Goal: Task Accomplishment & Management: Use online tool/utility

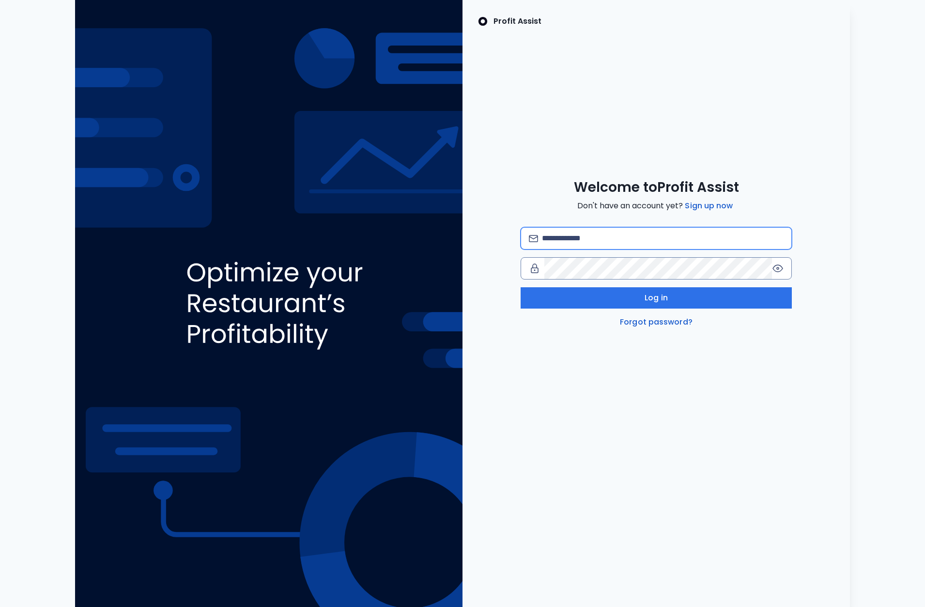
click at [619, 237] on input "email" at bounding box center [663, 238] width 242 height 21
type input "**********"
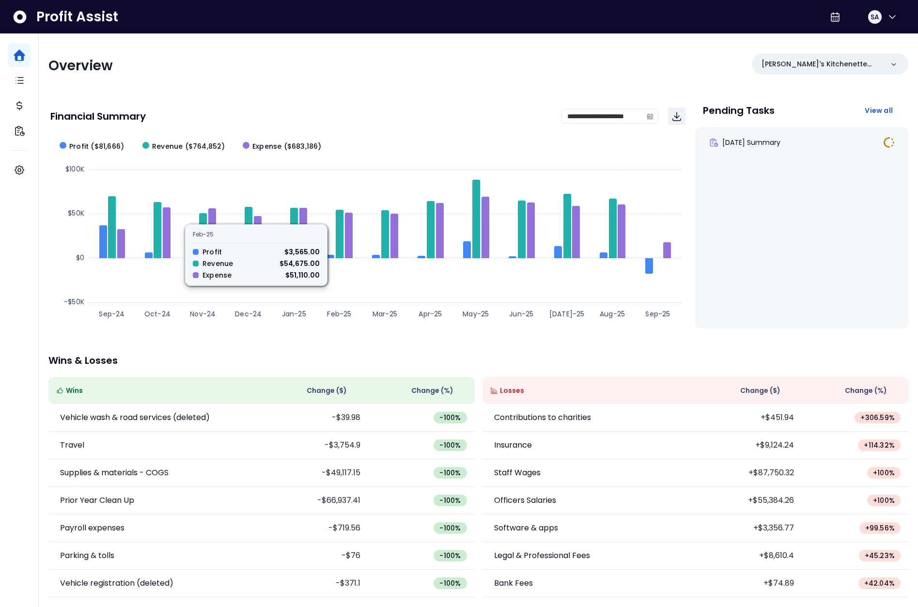
click at [427, 77] on div "Overview Kalei's Kitchenette QBO" at bounding box center [478, 65] width 860 height 25
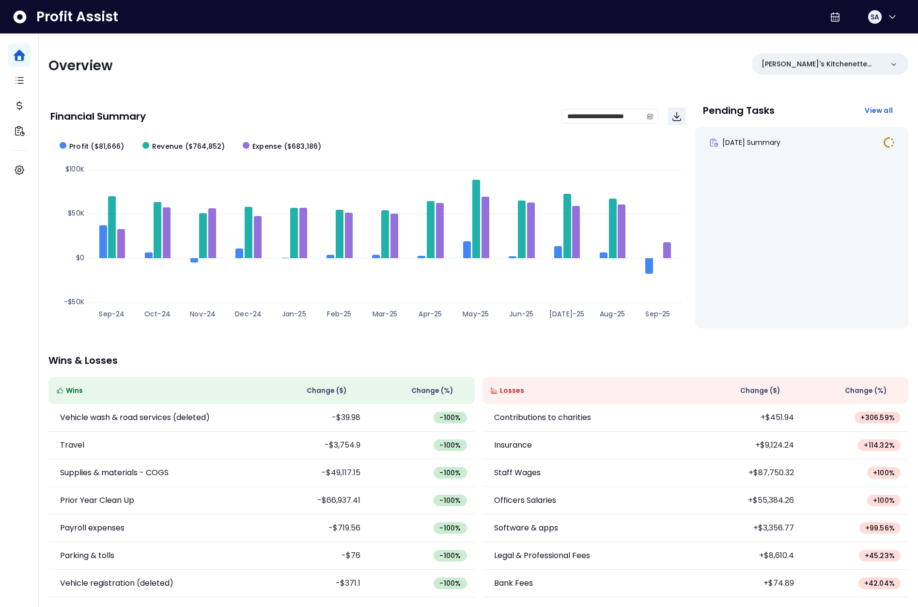
click at [589, 372] on div "**********" at bounding box center [478, 320] width 879 height 573
click at [654, 116] on span at bounding box center [649, 116] width 15 height 14
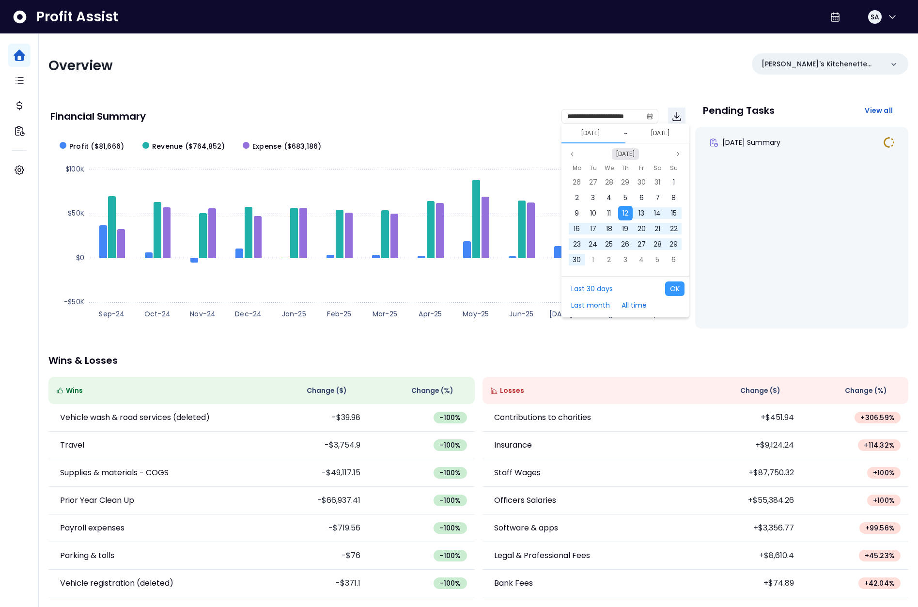
click at [623, 152] on button "[DATE]" at bounding box center [625, 154] width 27 height 12
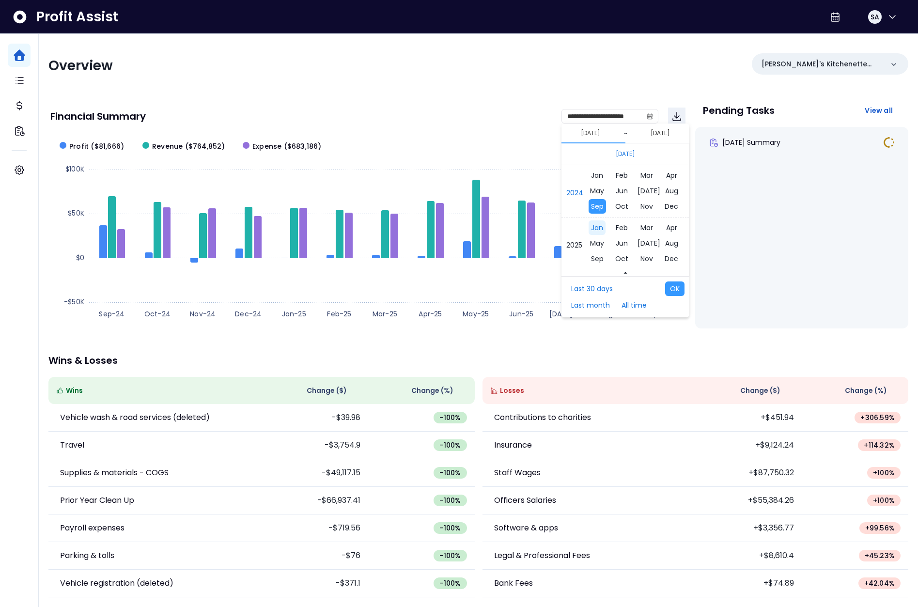
click at [602, 223] on span "Jan" at bounding box center [596, 227] width 17 height 15
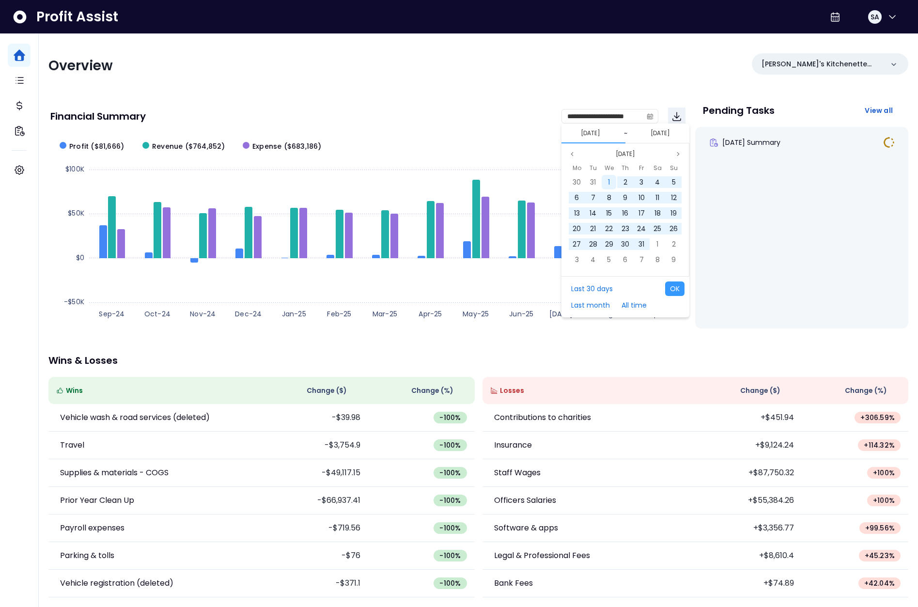
click at [612, 182] on div "1" at bounding box center [609, 182] width 15 height 15
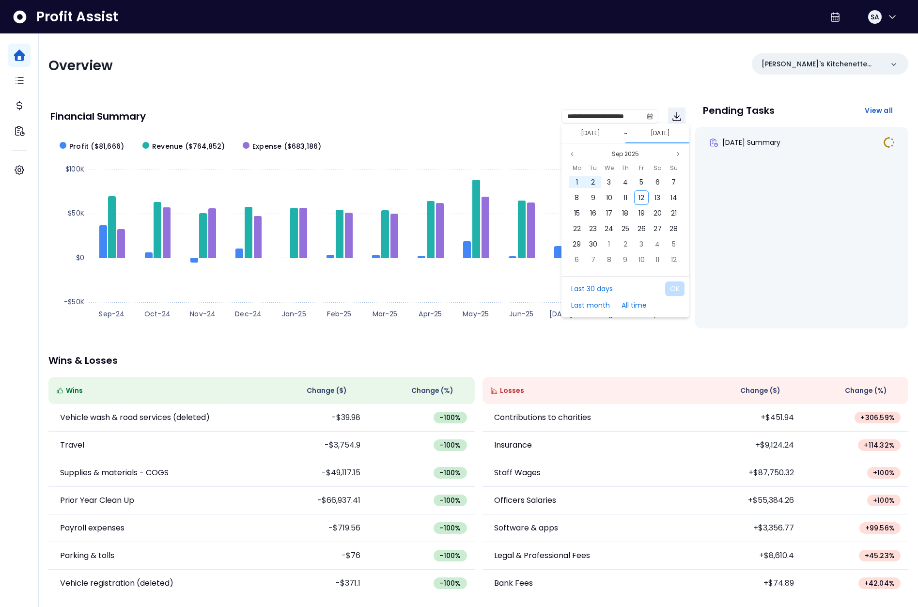
click at [578, 158] on div "Sep 2025" at bounding box center [625, 154] width 118 height 12
click at [575, 156] on button "Previous month" at bounding box center [572, 154] width 12 height 12
click at [671, 244] on span "31" at bounding box center [674, 244] width 6 height 10
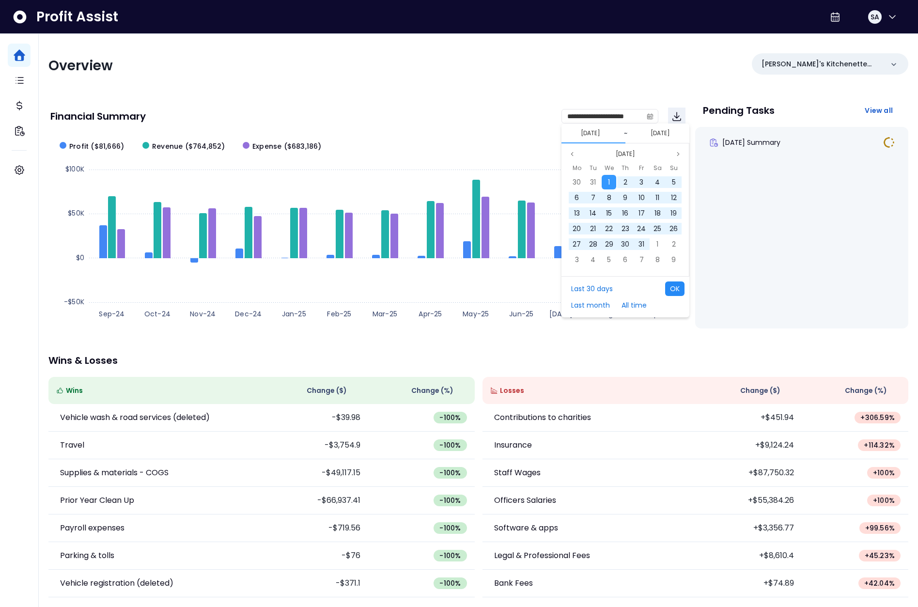
click at [676, 295] on button "OK" at bounding box center [674, 288] width 19 height 15
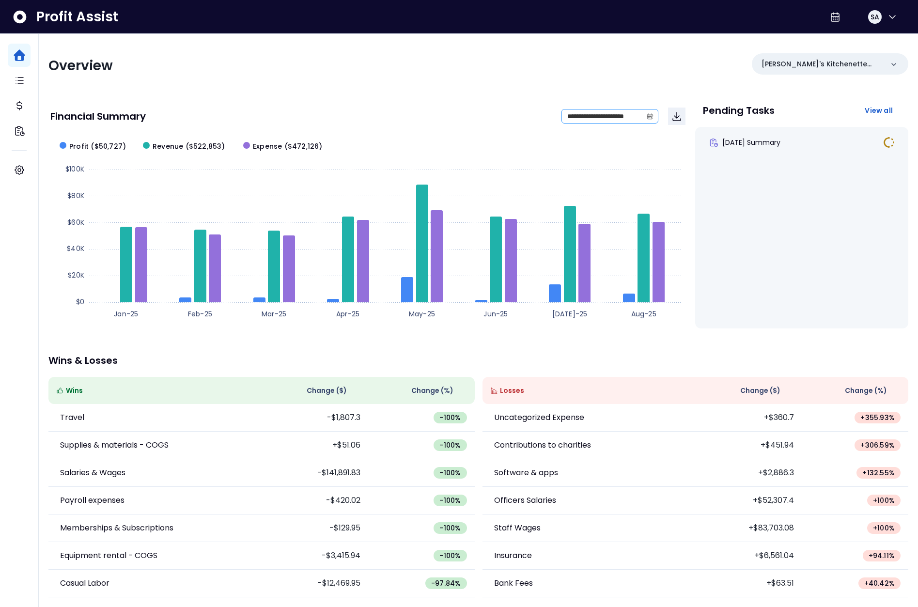
click at [649, 120] on span at bounding box center [649, 116] width 15 height 14
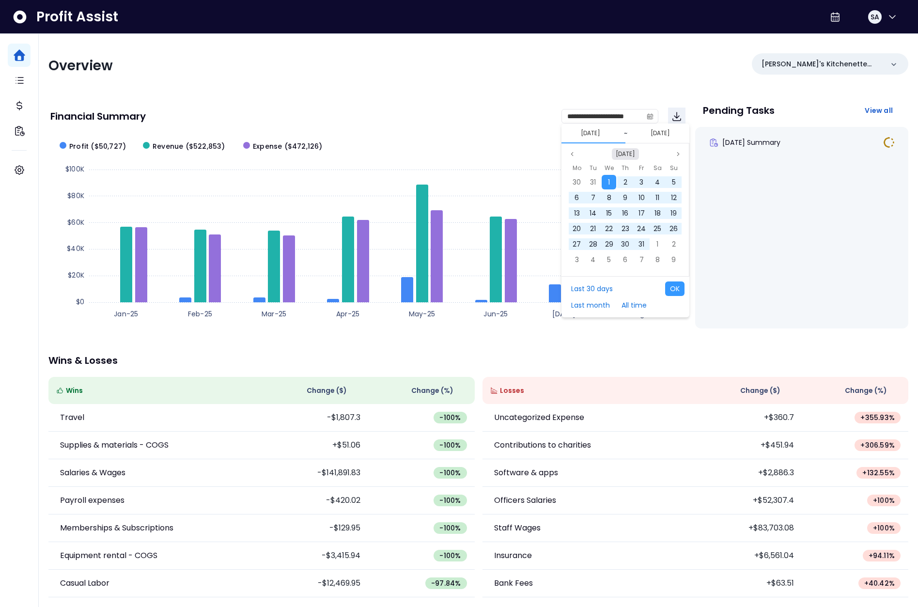
click at [618, 157] on button "[DATE]" at bounding box center [625, 154] width 27 height 12
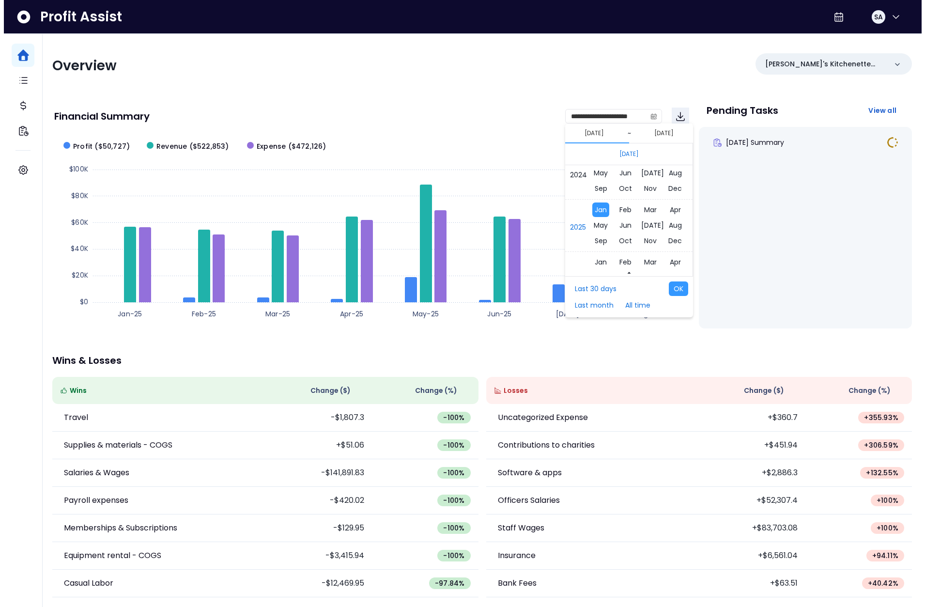
scroll to position [6483, 0]
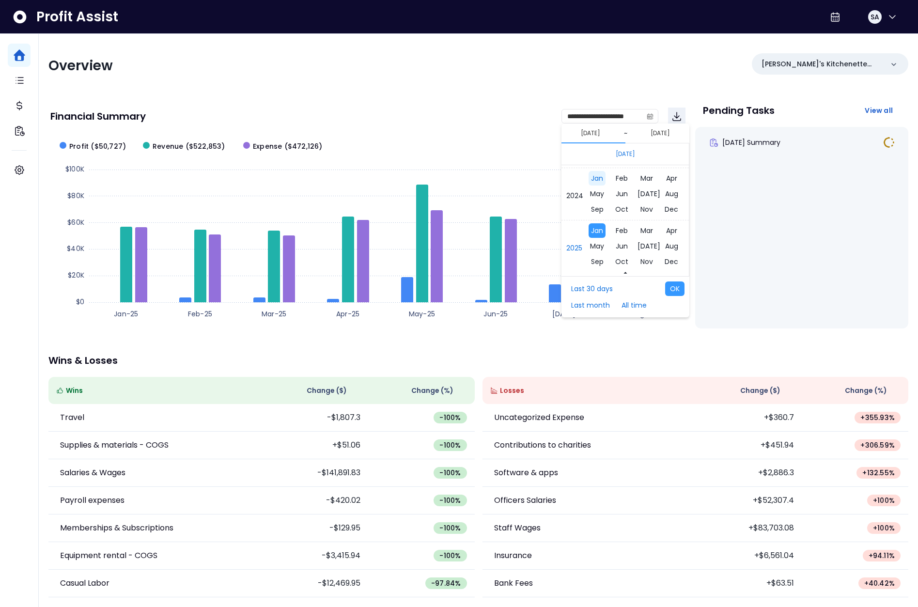
click at [603, 178] on span "Jan" at bounding box center [596, 178] width 17 height 15
click at [579, 178] on div "1" at bounding box center [577, 182] width 15 height 15
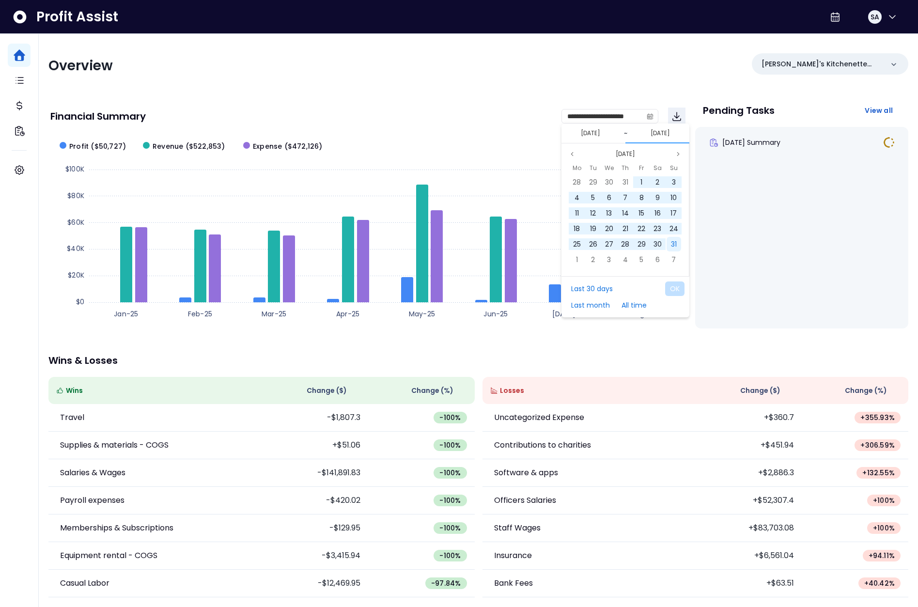
click at [672, 244] on span "31" at bounding box center [674, 244] width 6 height 10
click at [676, 287] on button "OK" at bounding box center [674, 288] width 19 height 15
type input "**********"
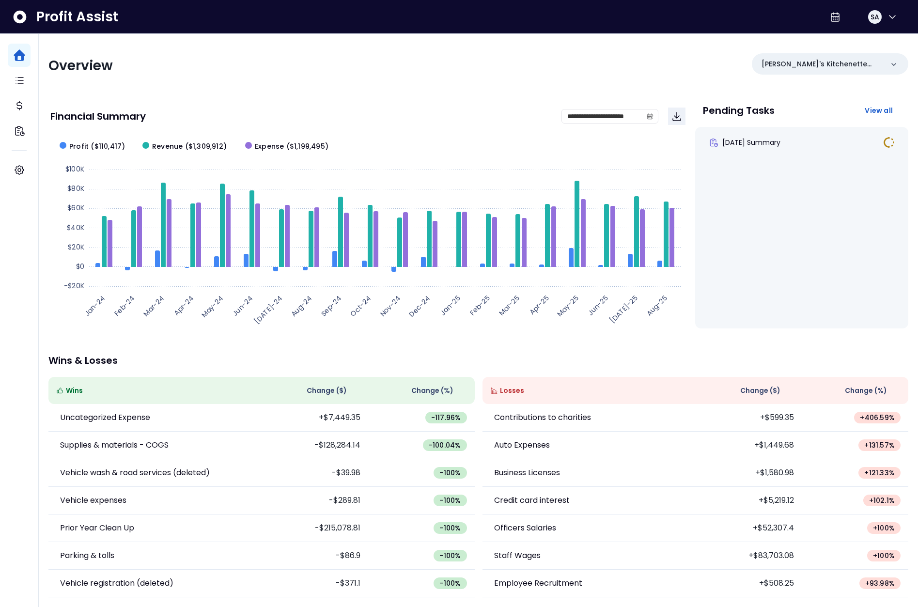
click at [523, 120] on div "Financial Summary" at bounding box center [305, 116] width 511 height 10
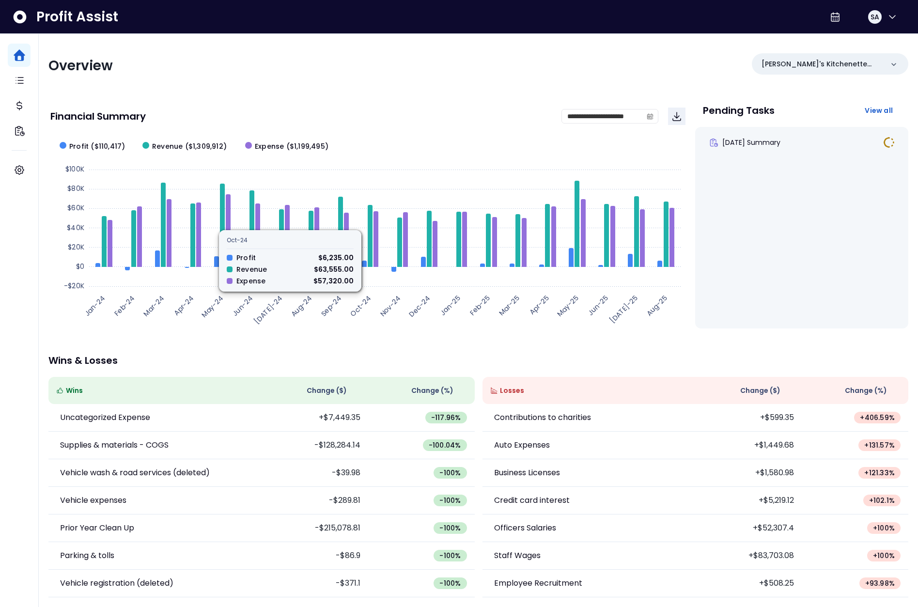
click at [593, 369] on div "**********" at bounding box center [478, 320] width 879 height 573
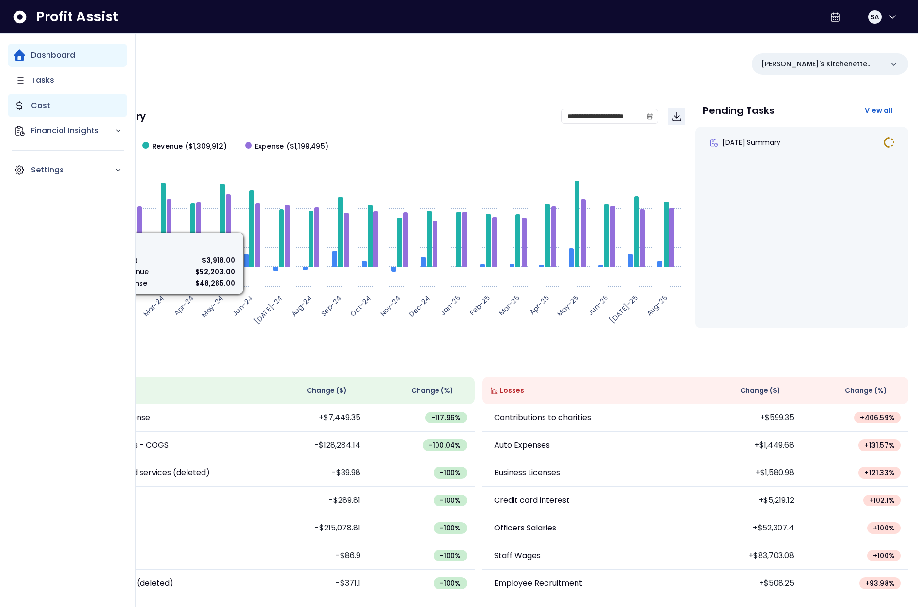
click at [17, 109] on icon "Main navigation" at bounding box center [20, 106] width 12 height 12
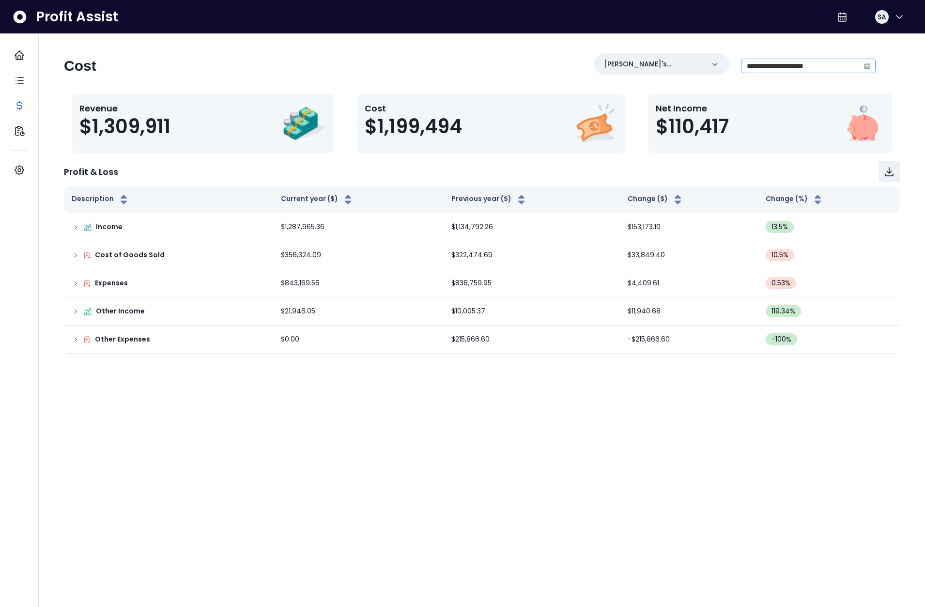
click at [862, 66] on span at bounding box center [867, 66] width 15 height 14
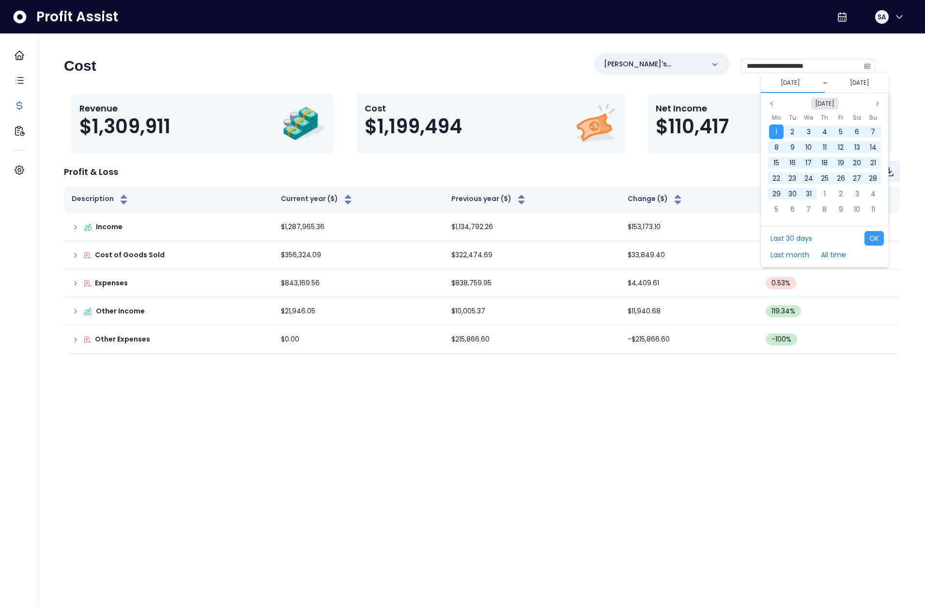
click at [815, 107] on button "Jan 2024" at bounding box center [824, 104] width 27 height 12
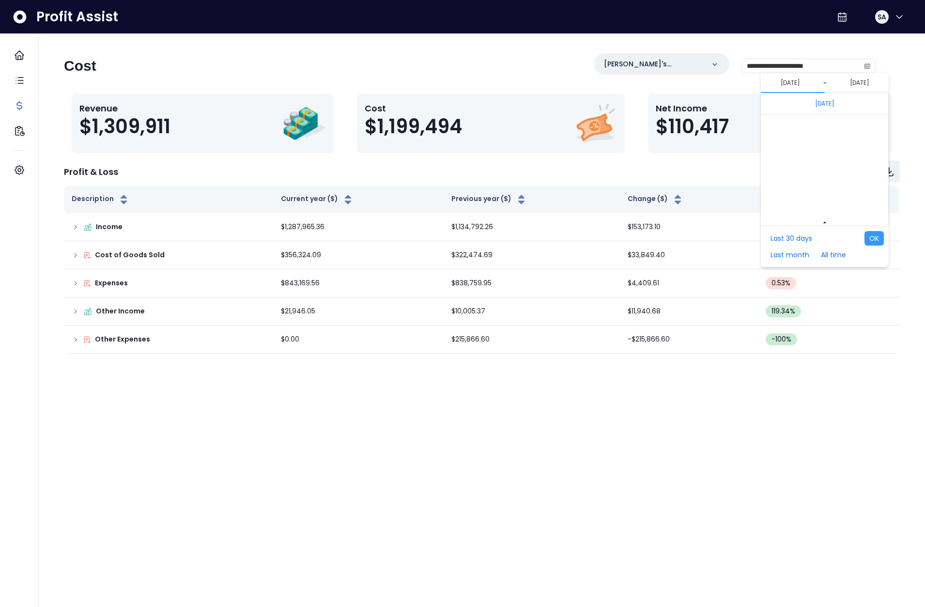
scroll to position [6486, 0]
click at [800, 172] on span "Jan" at bounding box center [796, 177] width 17 height 15
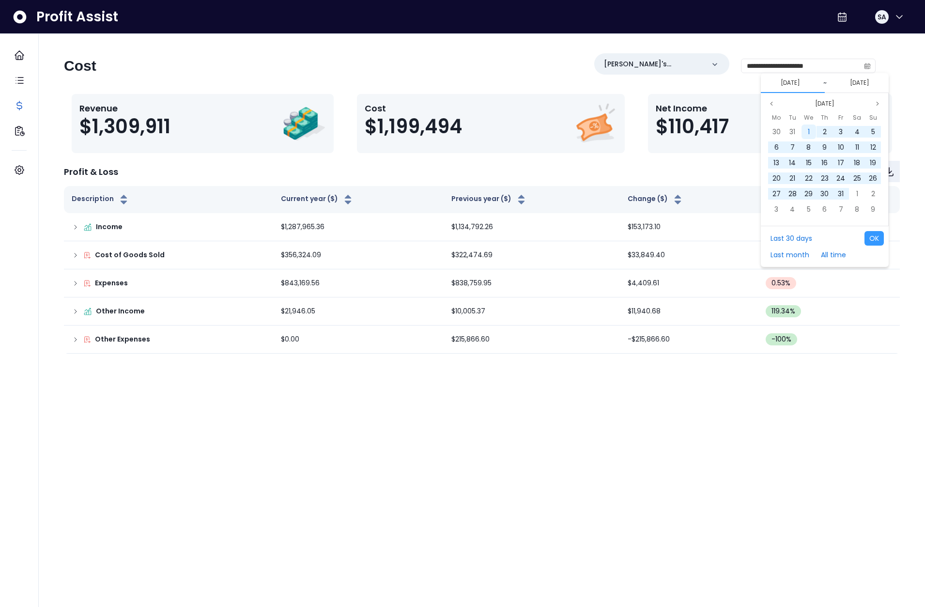
click at [802, 134] on div "1" at bounding box center [809, 131] width 15 height 15
click at [872, 195] on span "31" at bounding box center [873, 194] width 6 height 10
click at [874, 237] on button "OK" at bounding box center [873, 238] width 19 height 15
type input "**********"
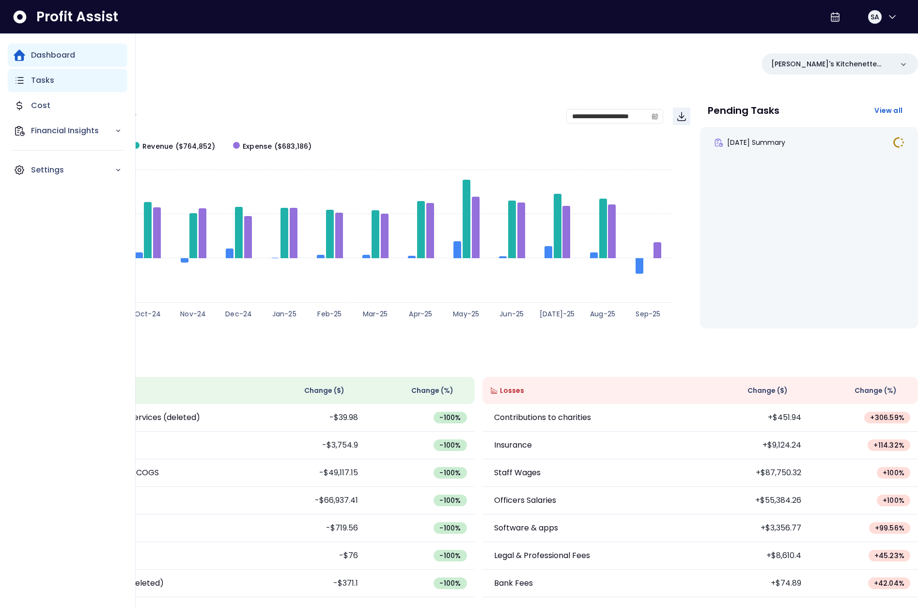
click at [46, 83] on p "Tasks" at bounding box center [42, 81] width 23 height 12
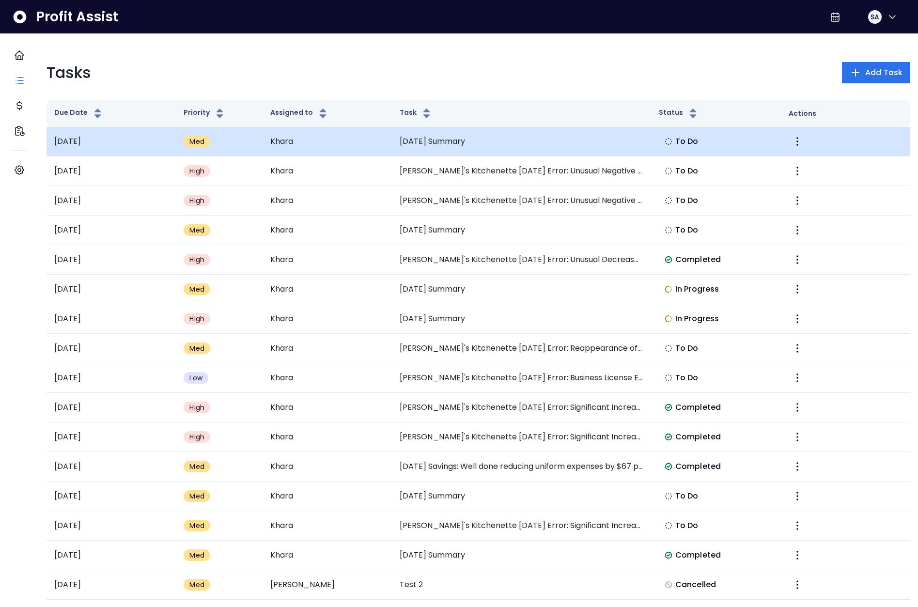
click at [452, 144] on td "[DATE] Summary" at bounding box center [521, 142] width 259 height 30
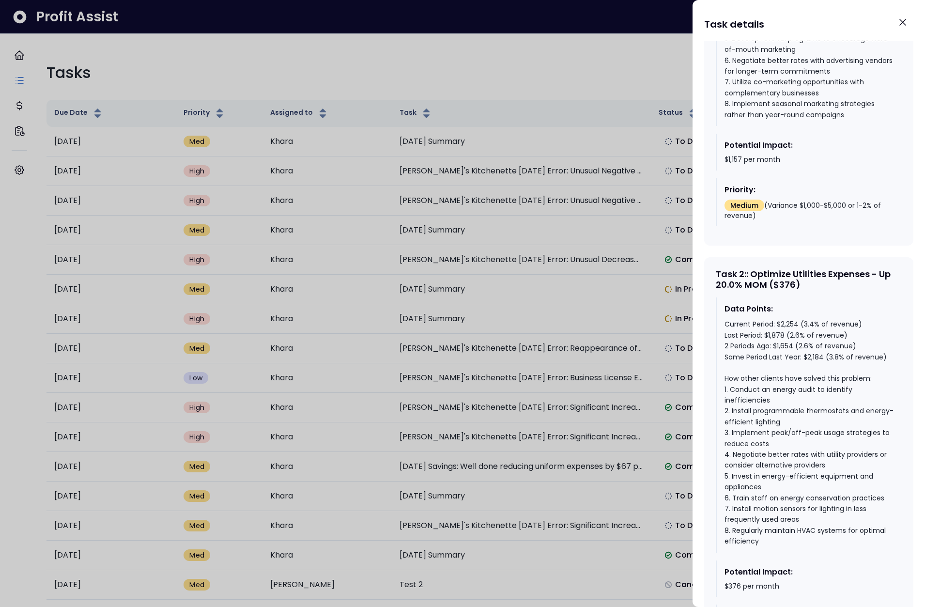
scroll to position [703, 0]
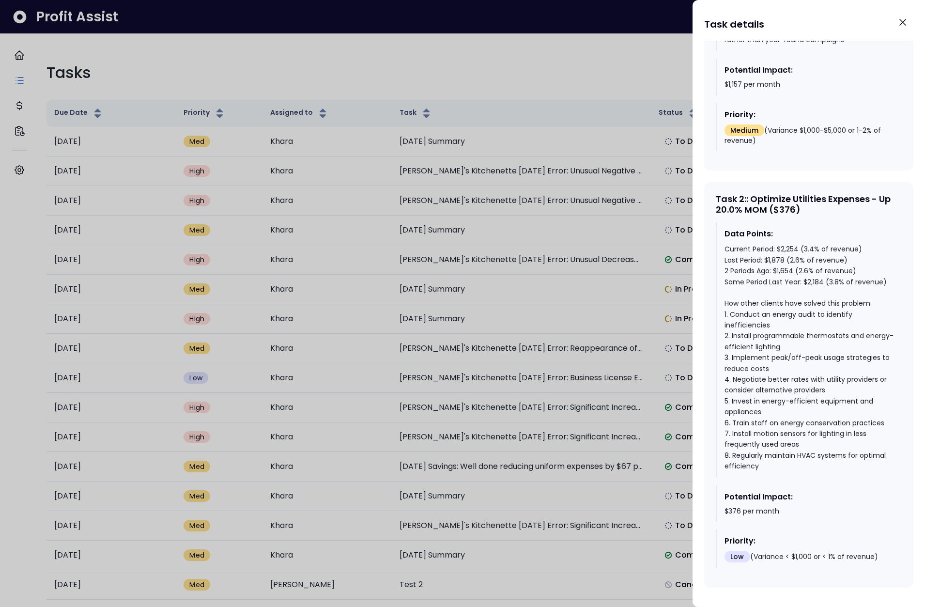
click at [456, 29] on div at bounding box center [462, 303] width 925 height 607
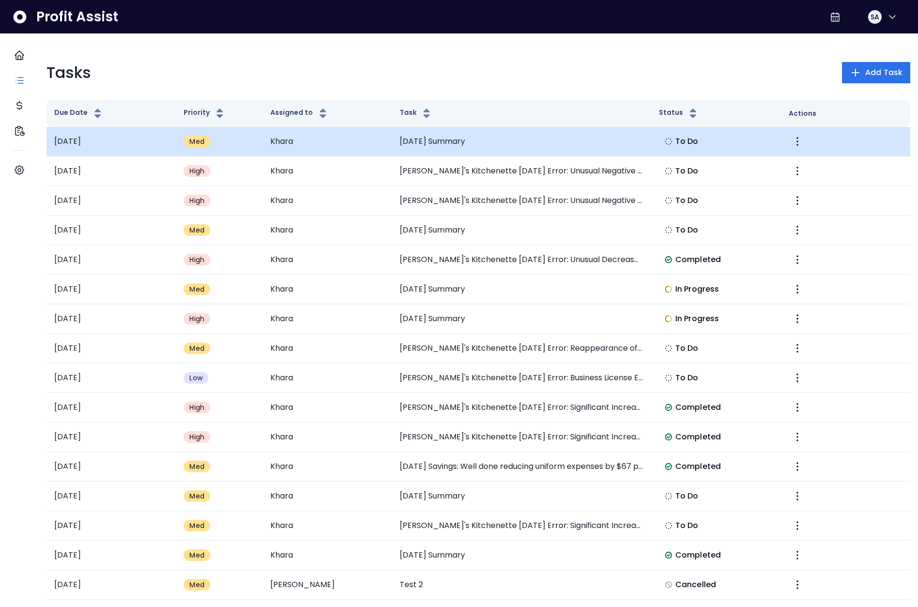
click at [500, 137] on td "[DATE] Summary" at bounding box center [521, 142] width 259 height 30
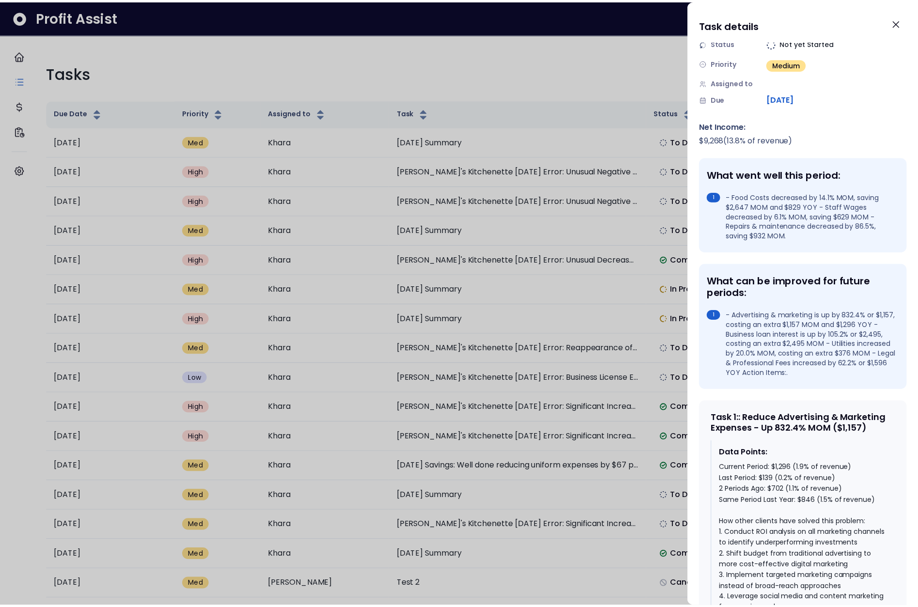
scroll to position [0, 0]
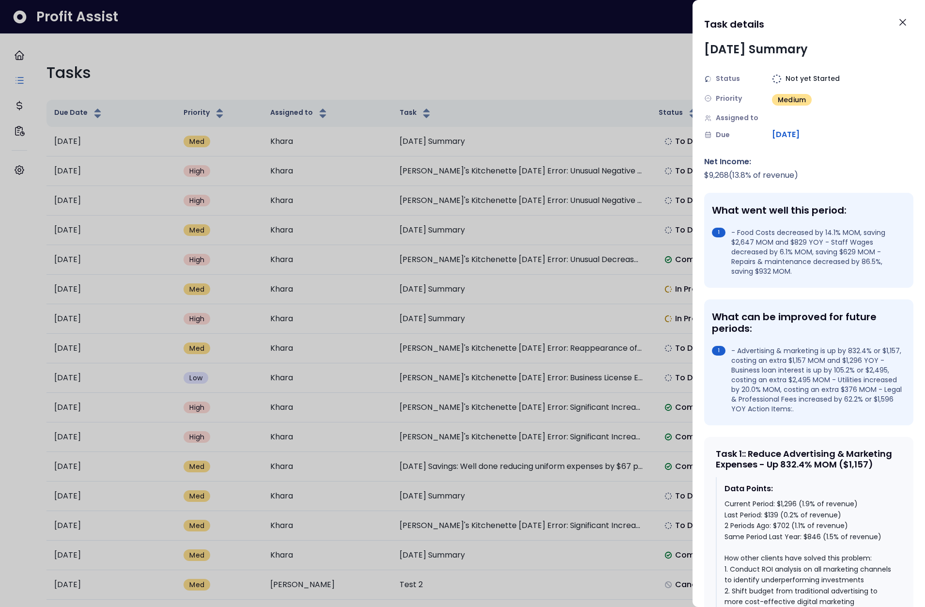
click at [621, 89] on div at bounding box center [462, 303] width 925 height 607
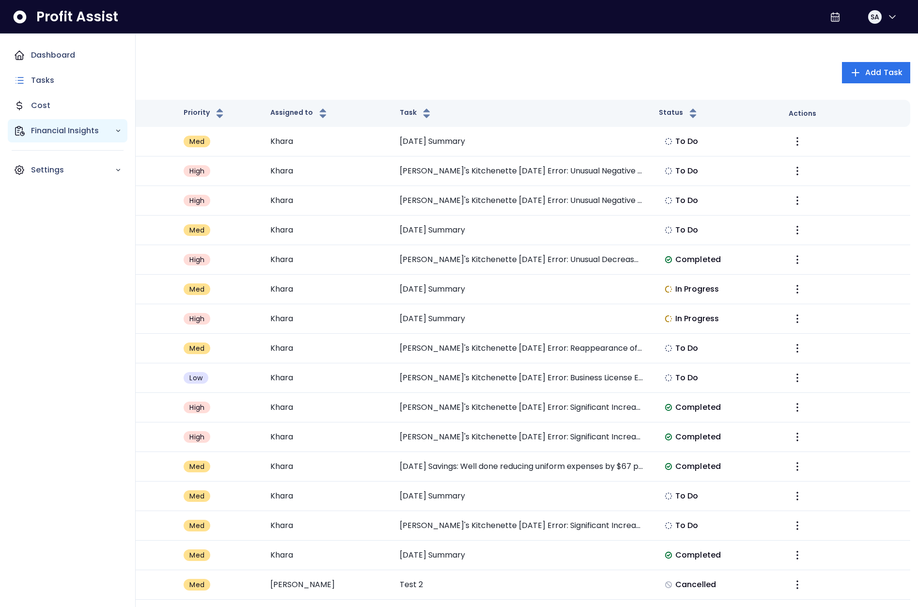
click at [31, 130] on p "Financial Insights" at bounding box center [73, 131] width 84 height 12
click at [68, 177] on p "Comparison Overtime" at bounding box center [79, 186] width 85 height 23
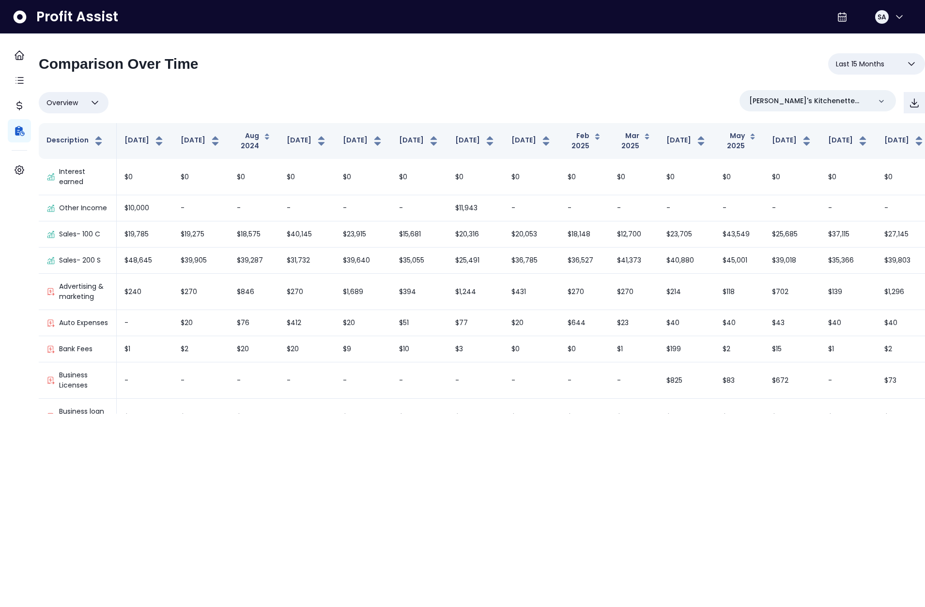
click at [829, 72] on button "Last 15 Months" at bounding box center [876, 63] width 97 height 21
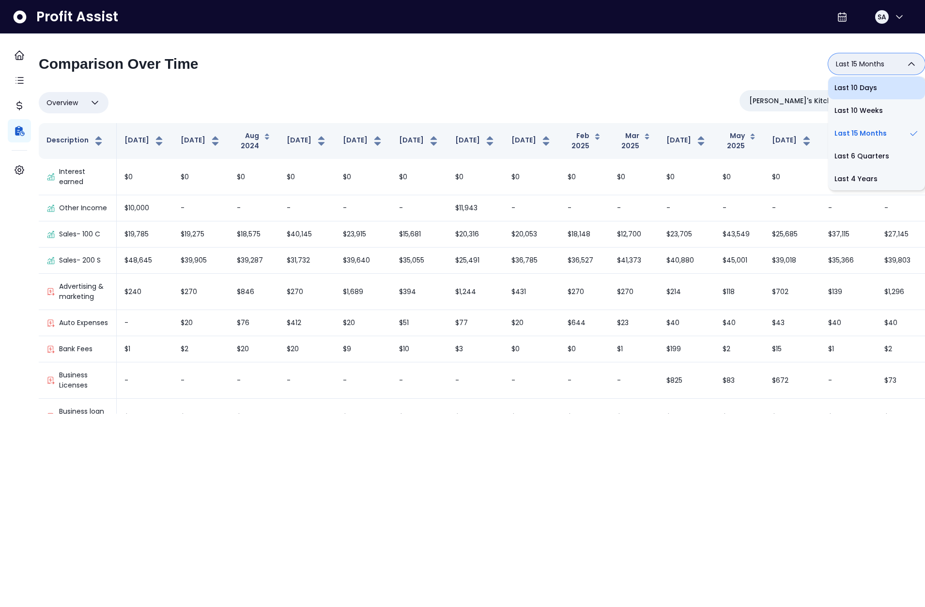
click at [857, 86] on li "Last 10 Days" at bounding box center [876, 88] width 97 height 23
type input "**********"
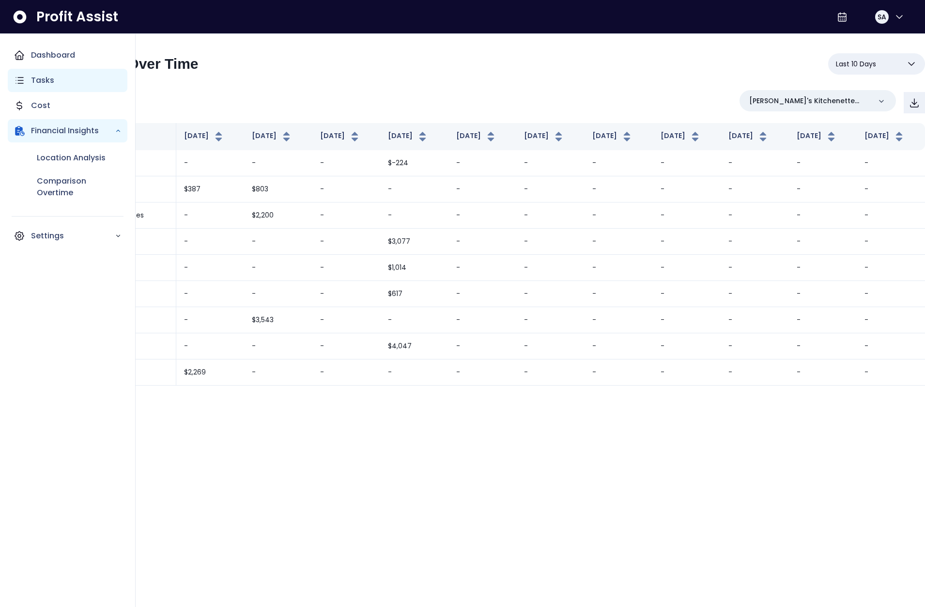
click at [47, 77] on p "Tasks" at bounding box center [42, 81] width 23 height 12
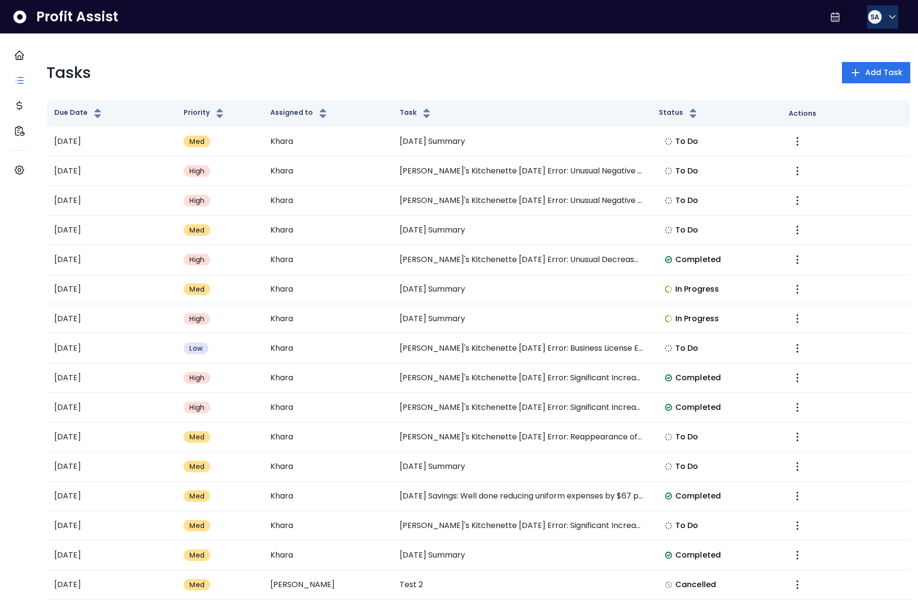
click at [879, 21] on button "SA" at bounding box center [882, 16] width 31 height 23
click at [587, 26] on div "Profit Assist SA Help & Support Logout" at bounding box center [459, 17] width 918 height 34
